Goal: Navigation & Orientation: Find specific page/section

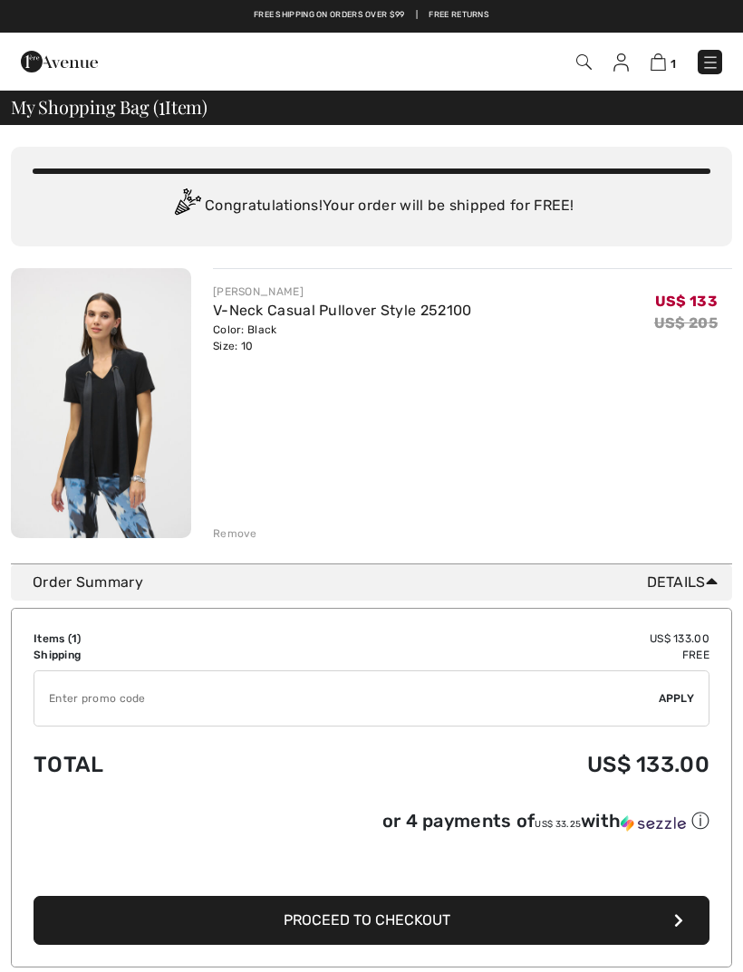
click at [117, 369] on img at bounding box center [101, 403] width 180 height 270
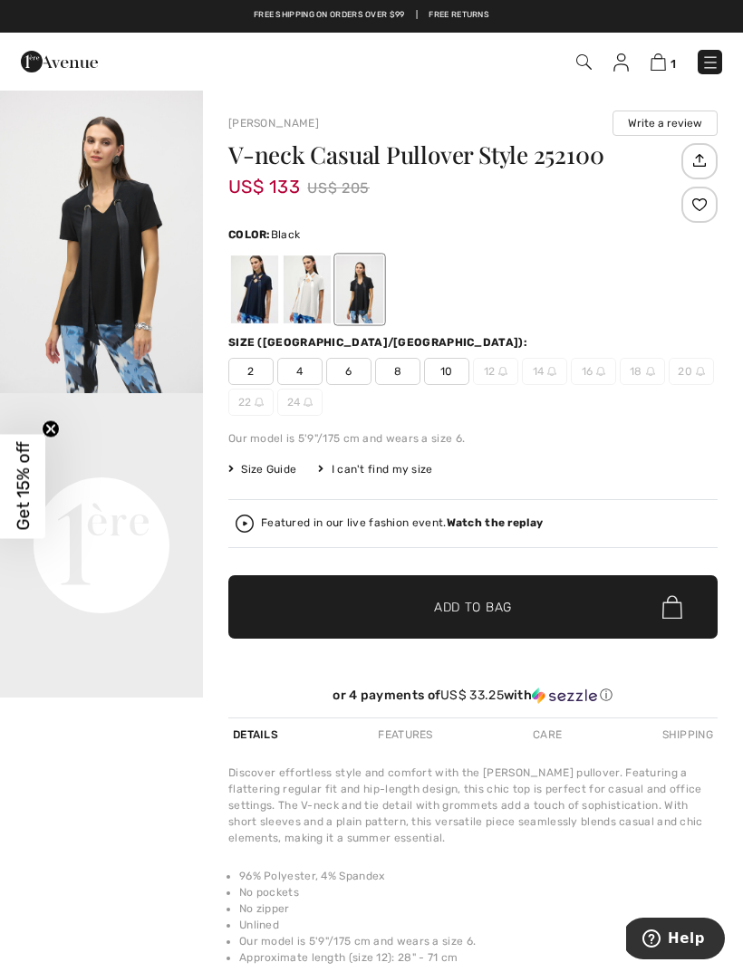
click at [446, 371] on span "10" at bounding box center [446, 371] width 45 height 27
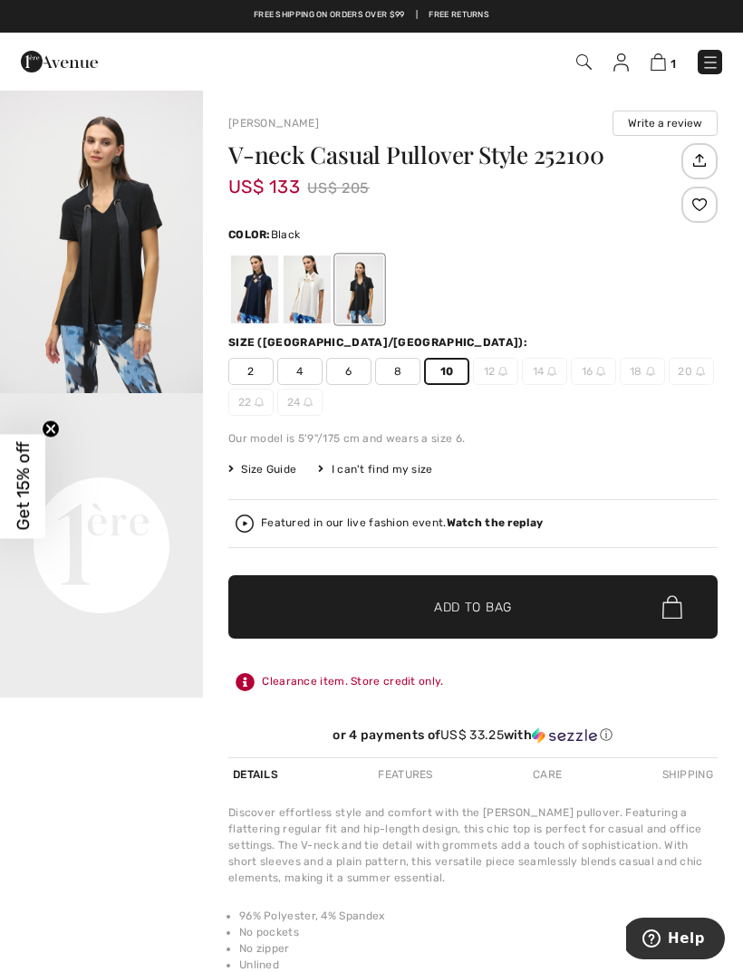
click at [699, 73] on link at bounding box center [710, 62] width 24 height 24
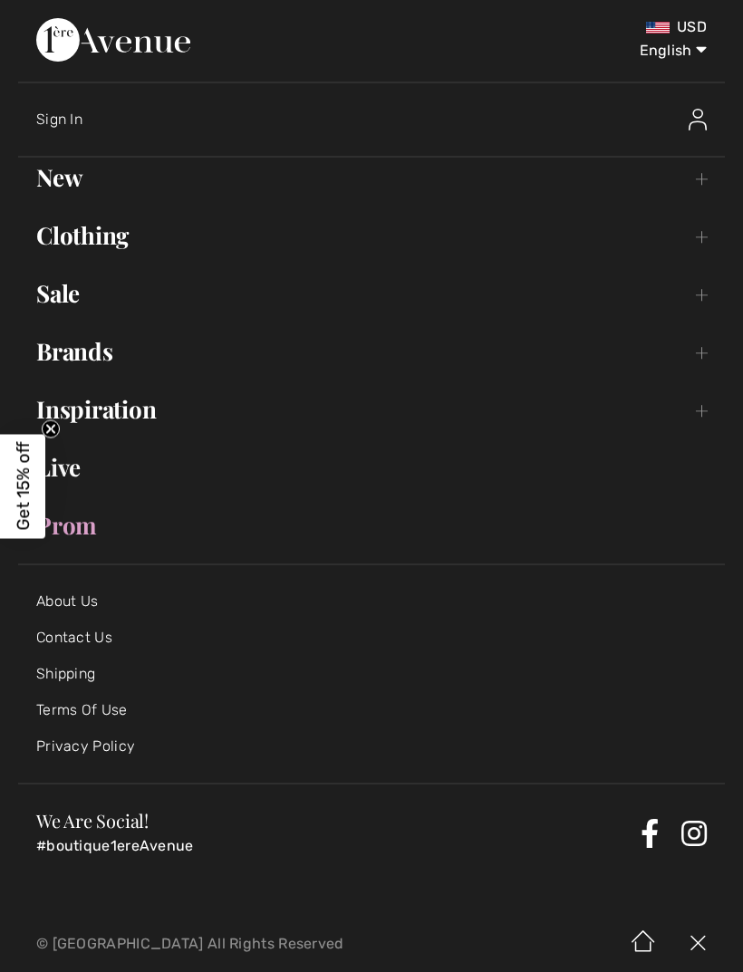
click at [699, 236] on link "Clothing Toggle submenu" at bounding box center [371, 236] width 707 height 40
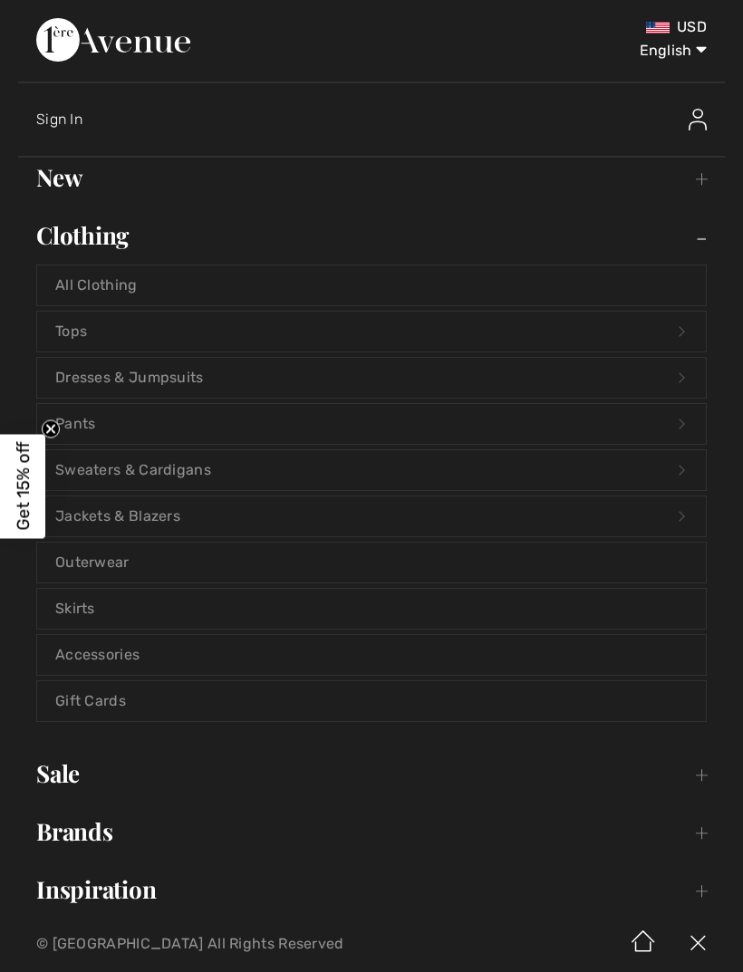
click at [110, 420] on link "Pants Open submenu" at bounding box center [371, 424] width 669 height 40
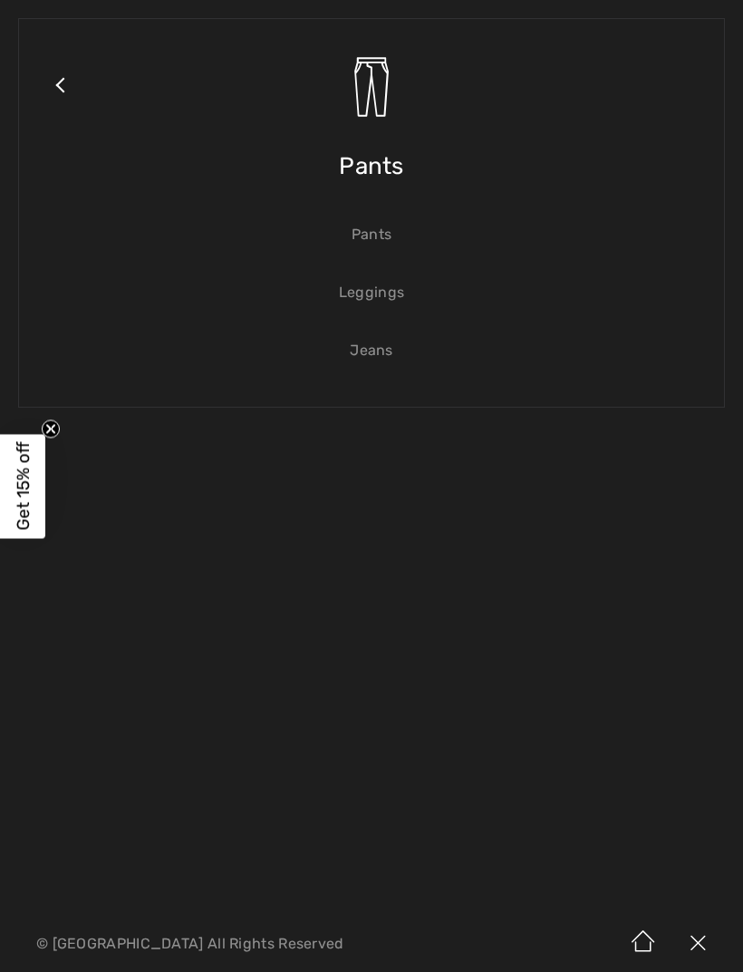
click at [371, 241] on link "Pants" at bounding box center [371, 235] width 669 height 40
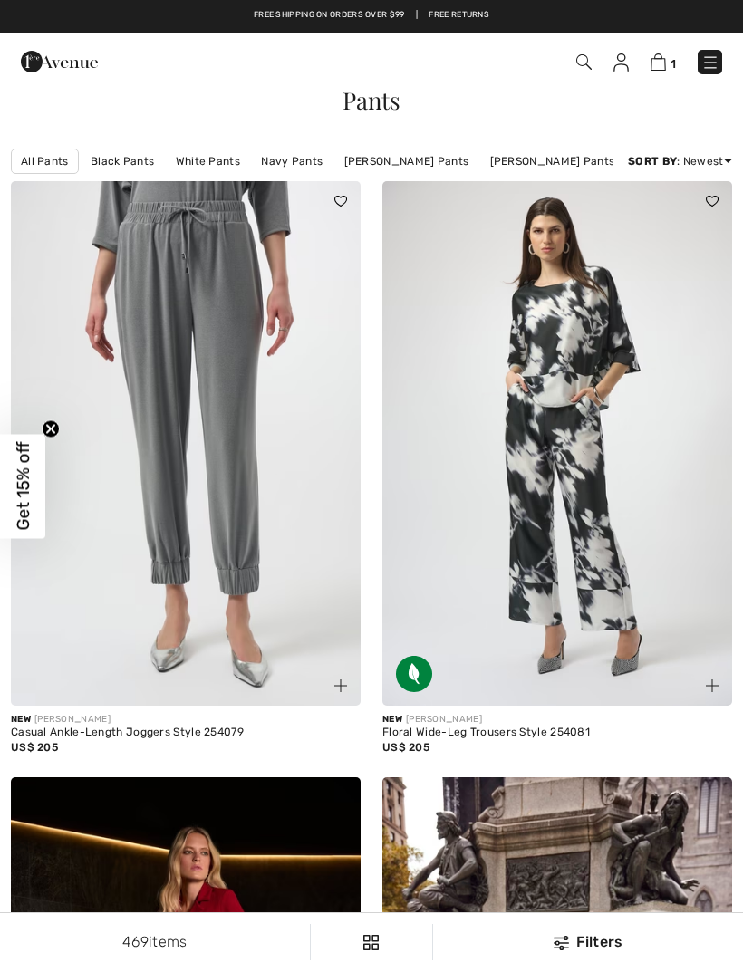
checkbox input "true"
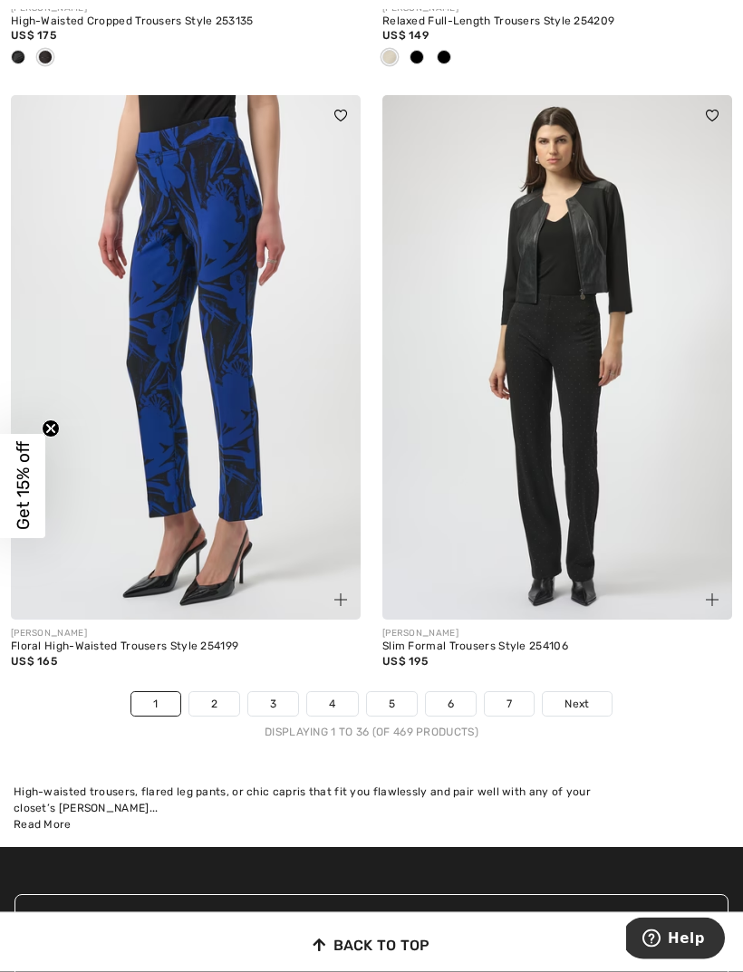
scroll to position [10857, 0]
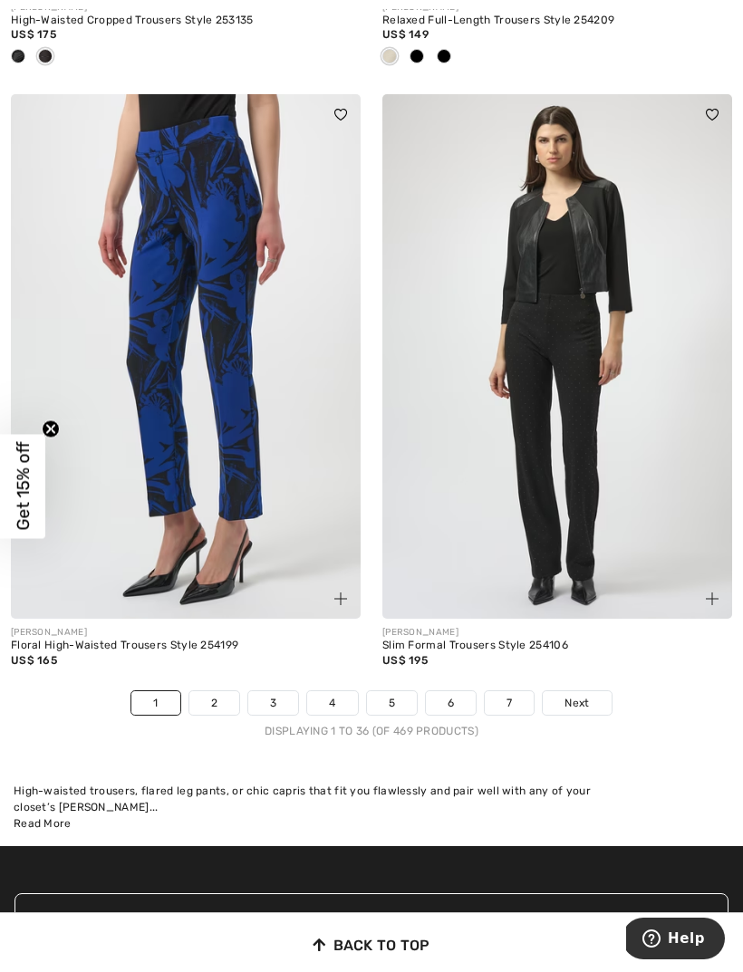
click at [211, 691] on link "2" at bounding box center [214, 703] width 50 height 24
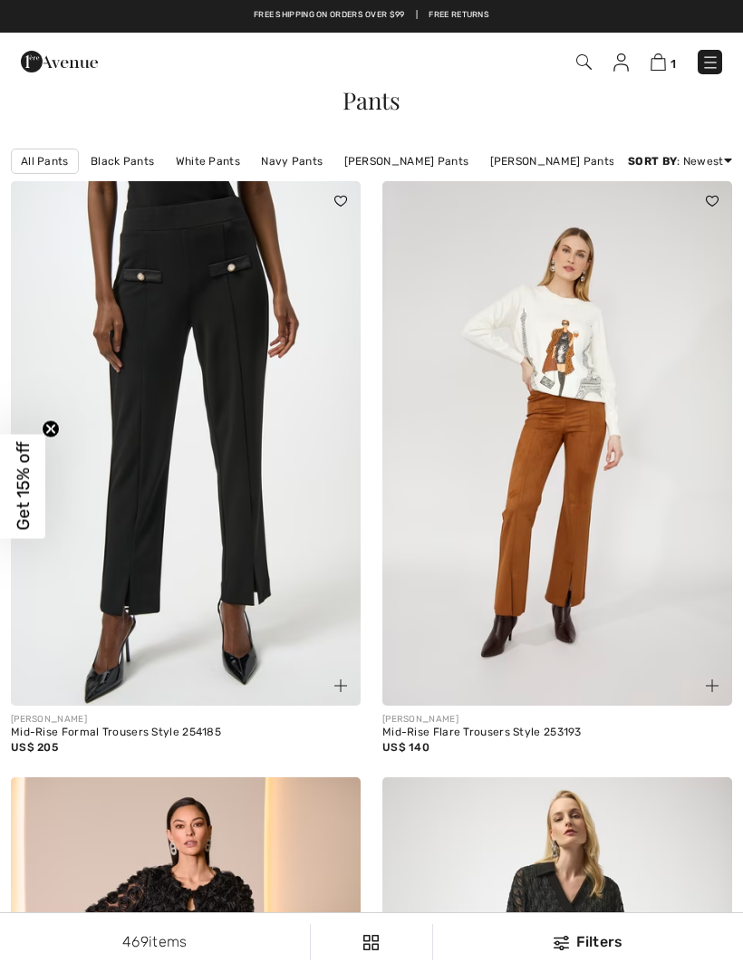
checkbox input "true"
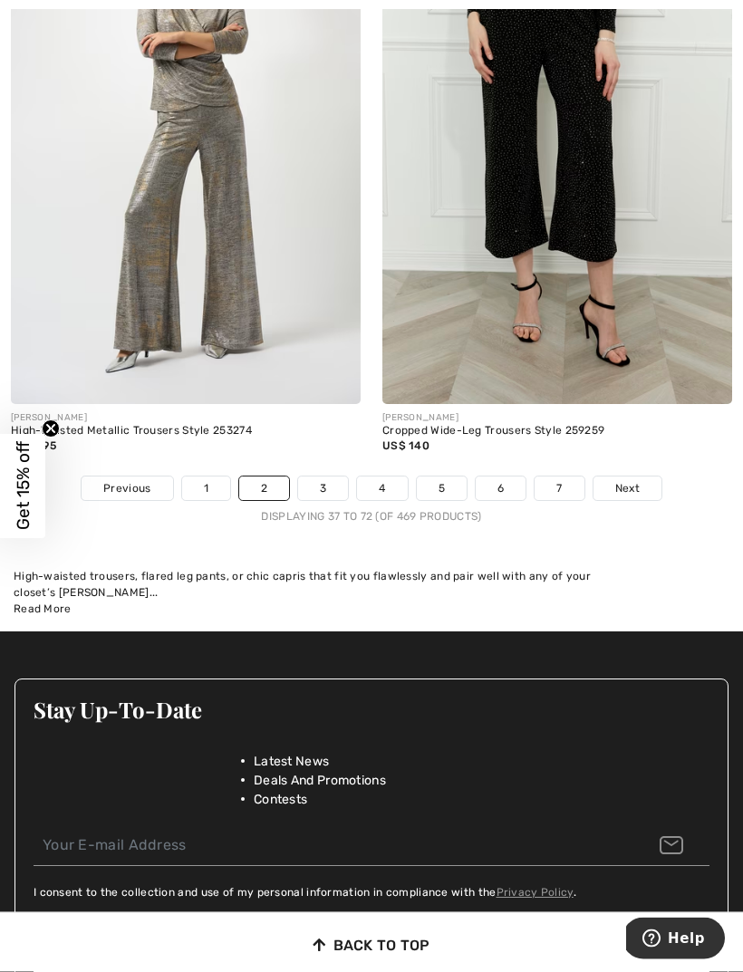
scroll to position [11043, 0]
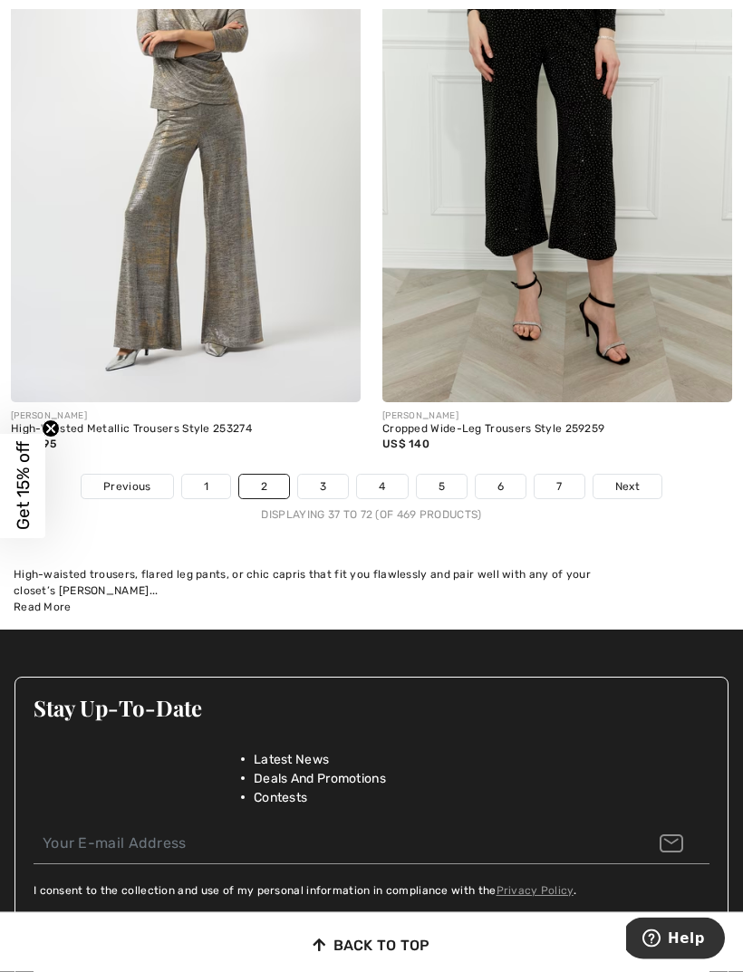
click at [324, 476] on link "3" at bounding box center [323, 488] width 50 height 24
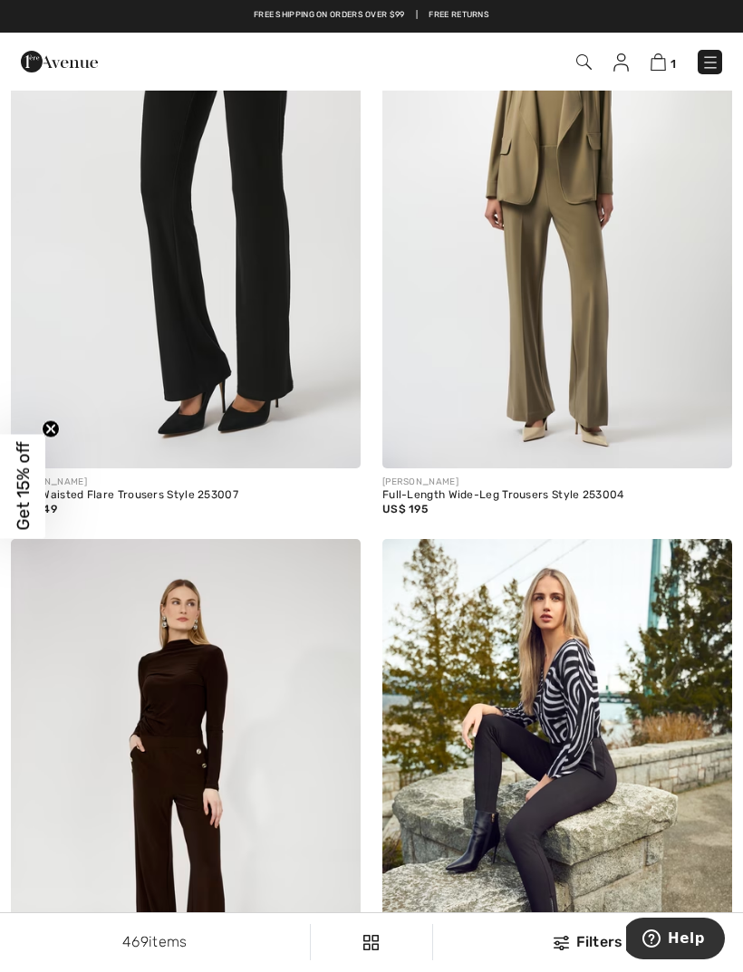
scroll to position [1488, 0]
